Goal: Task Accomplishment & Management: Manage account settings

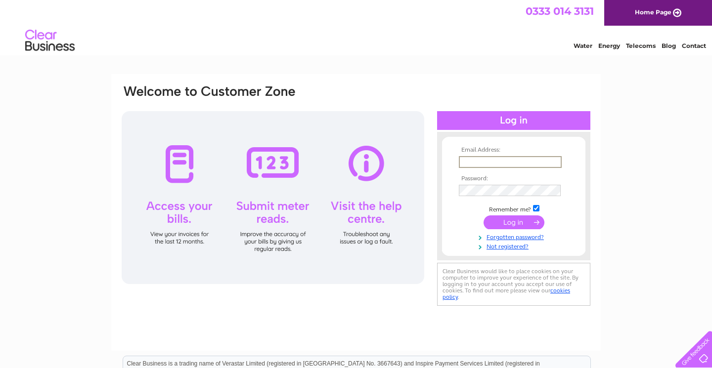
type input "[EMAIL_ADDRESS][DOMAIN_NAME]"
click at [514, 224] on input "submit" at bounding box center [514, 222] width 61 height 14
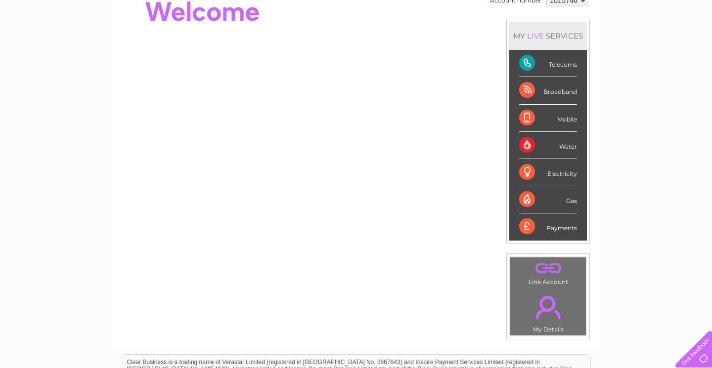
scroll to position [238, 0]
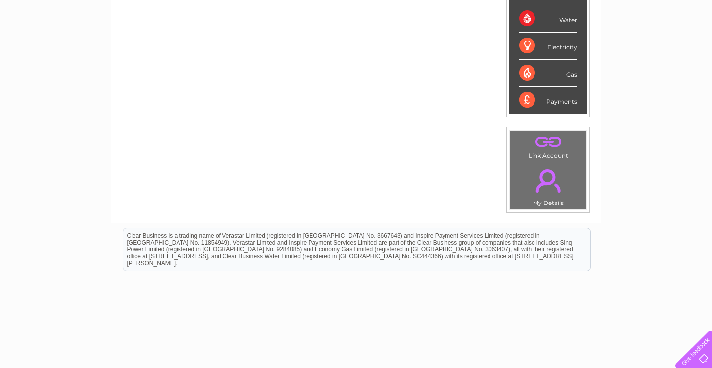
click at [550, 182] on link "." at bounding box center [548, 181] width 71 height 35
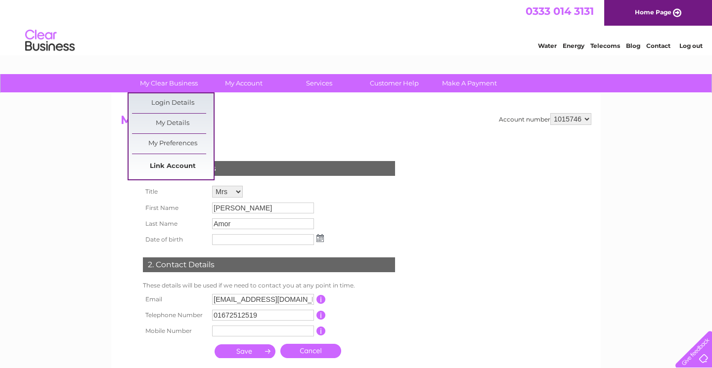
click at [165, 166] on link "Link Account" at bounding box center [173, 167] width 82 height 20
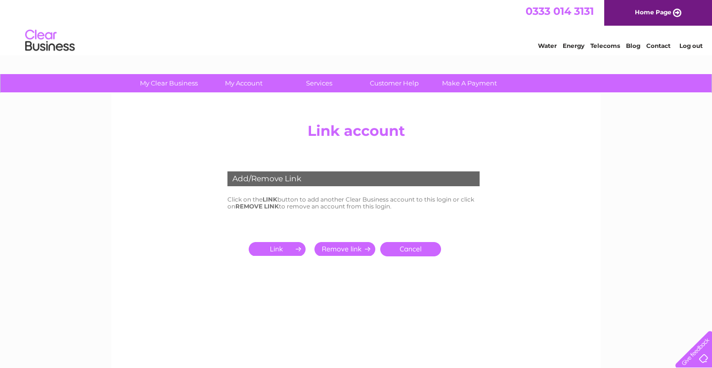
click at [404, 246] on link "Cancel" at bounding box center [410, 249] width 61 height 14
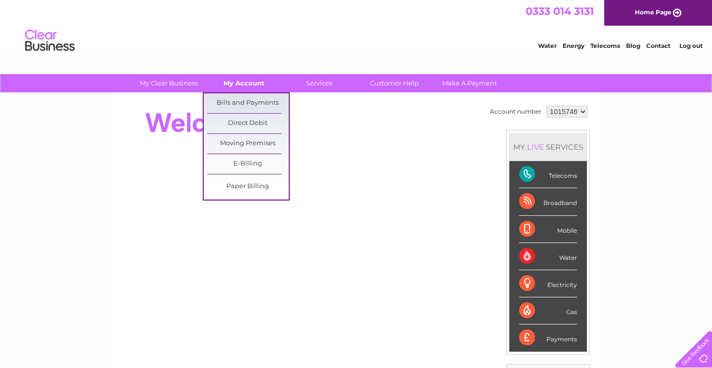
click at [243, 82] on link "My Account" at bounding box center [244, 83] width 82 height 18
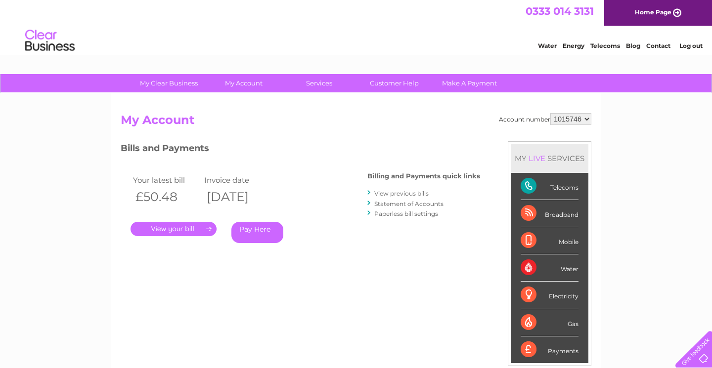
click at [372, 257] on div "Bills and Payments Billing and Payments quick links View previous bills Stateme…" at bounding box center [300, 206] width 359 height 131
